Goal: Find specific page/section: Find specific page/section

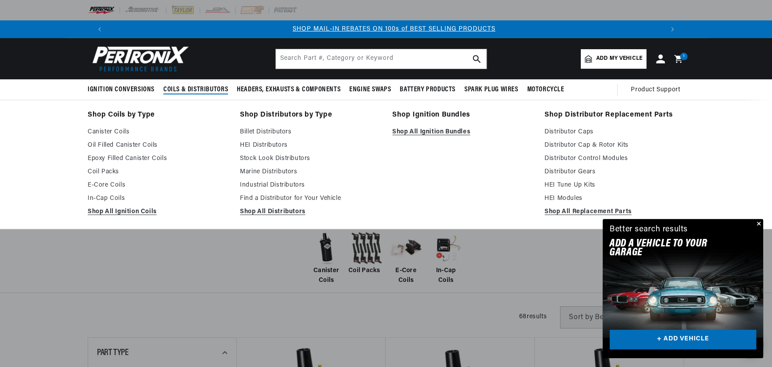
scroll to position [0, 553]
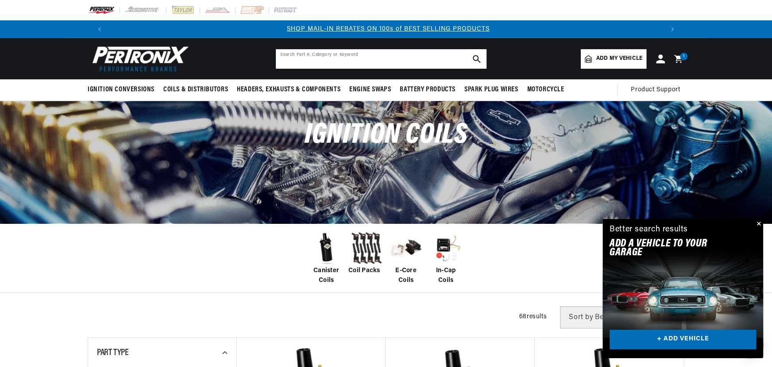
click at [296, 62] on input "text" at bounding box center [381, 58] width 211 height 19
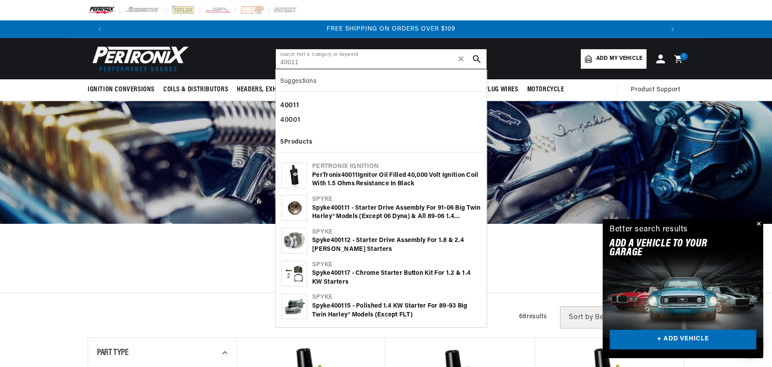
scroll to position [0, 1106]
type input "40011"
click at [349, 176] on b "40011" at bounding box center [349, 175] width 16 height 7
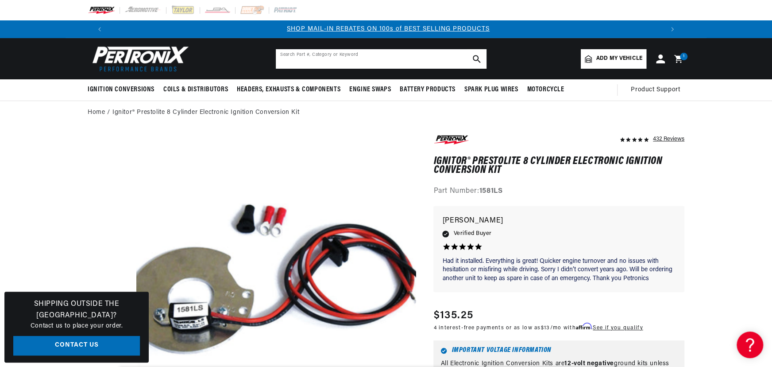
click at [376, 63] on input "text" at bounding box center [381, 58] width 211 height 19
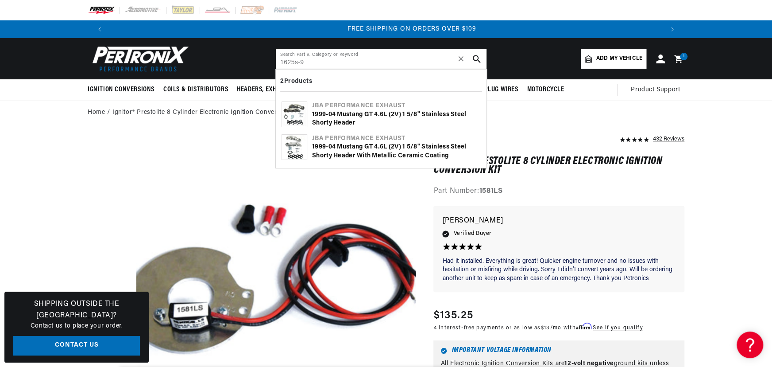
scroll to position [0, 1106]
type input "1625s-9"
click at [345, 110] on div "1 9 99-04 Mustang GT 4.6L (2V) 1 5/8" Stainless Steel Shorty Header" at bounding box center [396, 118] width 169 height 17
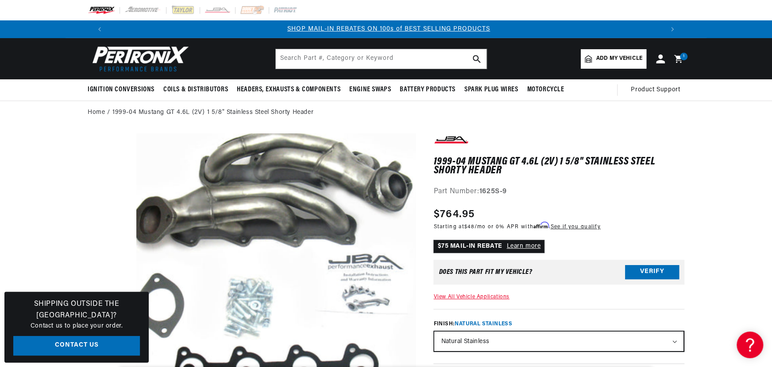
scroll to position [0, 553]
click at [348, 58] on input "text" at bounding box center [381, 58] width 211 height 19
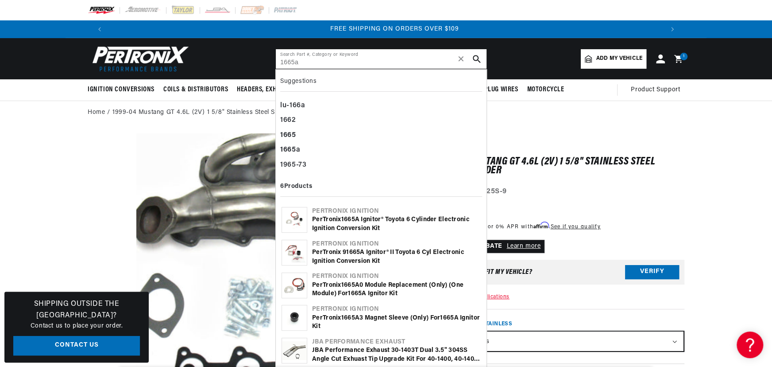
scroll to position [0, 1106]
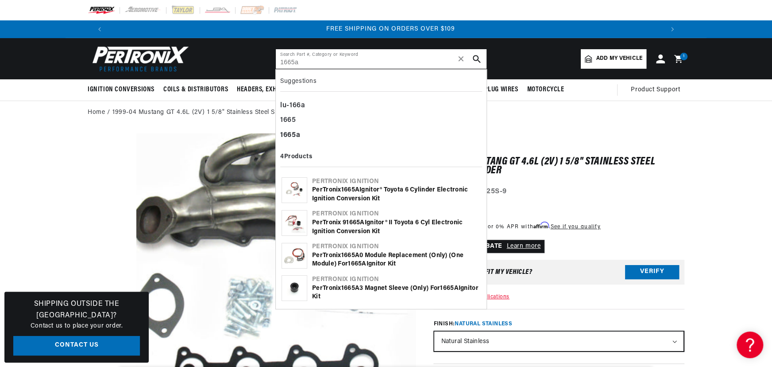
type input "1665a"
click at [346, 185] on div "Pertronix Ignition" at bounding box center [396, 181] width 169 height 9
